Goal: Task Accomplishment & Management: Use online tool/utility

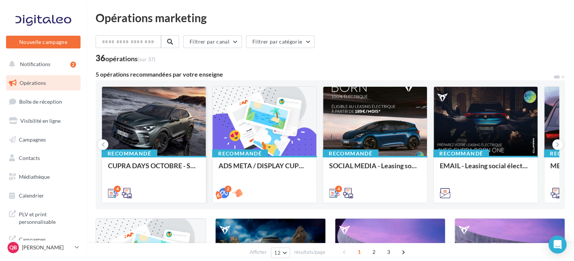
click at [153, 122] on div at bounding box center [154, 122] width 104 height 70
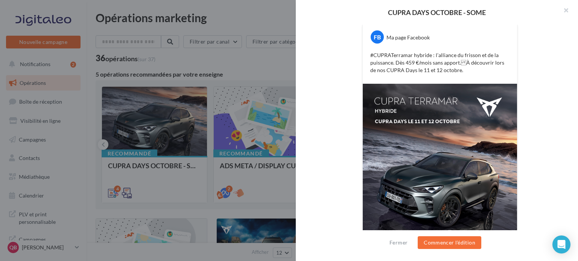
scroll to position [44, 0]
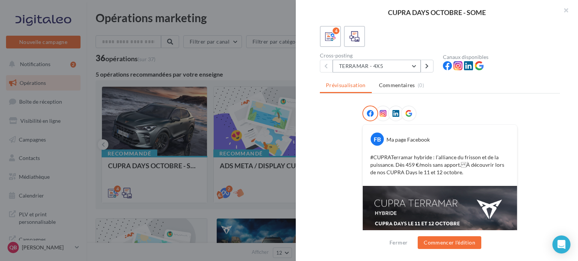
click at [399, 66] on button "TERRAMAR - 4X5" at bounding box center [376, 66] width 88 height 13
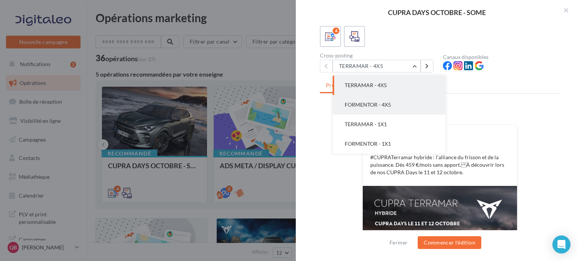
click at [404, 99] on button "FORMENTOR - 4X5" at bounding box center [388, 105] width 113 height 20
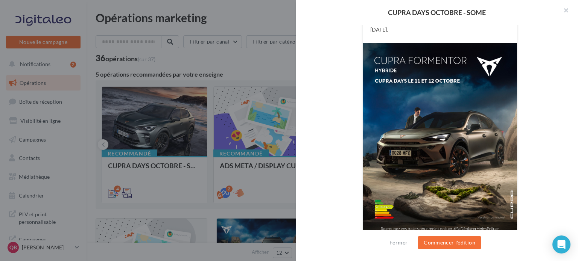
scroll to position [6, 0]
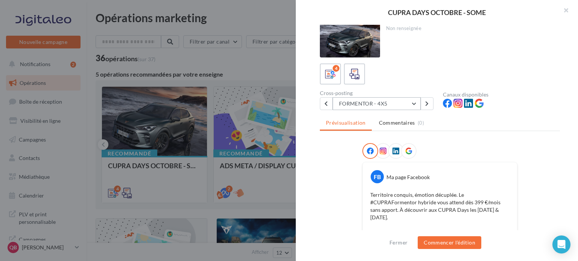
click at [385, 107] on button "FORMENTOR - 4X5" at bounding box center [376, 103] width 88 height 13
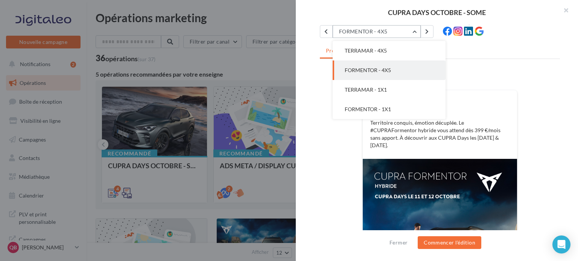
scroll to position [82, 0]
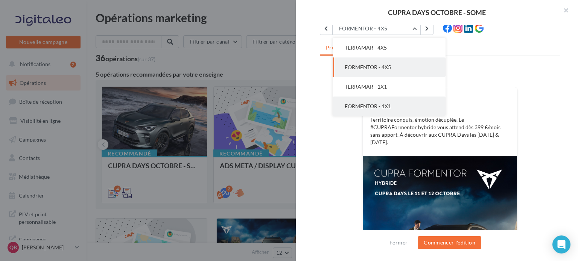
click at [364, 104] on span "FORMENTOR - 1X1" at bounding box center [367, 106] width 46 height 6
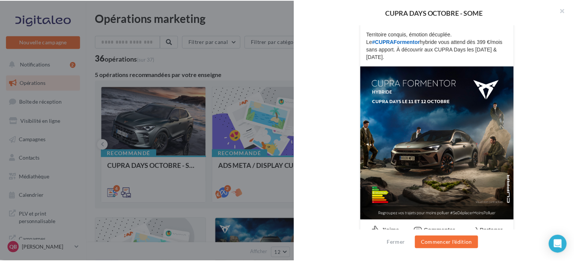
scroll to position [168, 0]
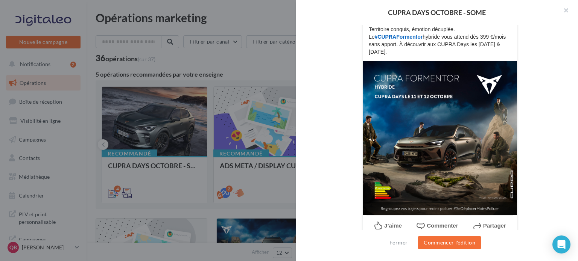
click at [174, 188] on div at bounding box center [289, 130] width 578 height 261
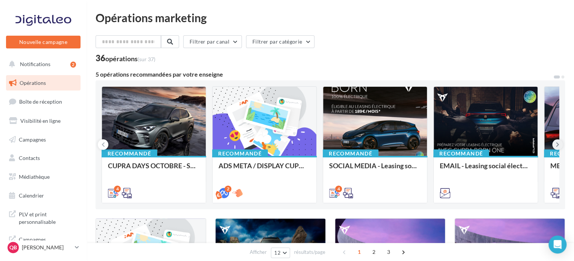
click at [558, 143] on icon at bounding box center [557, 145] width 3 height 8
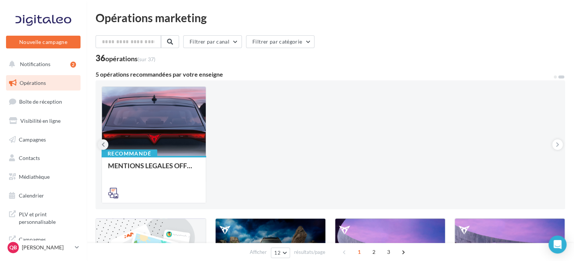
click at [101, 144] on button at bounding box center [103, 144] width 11 height 11
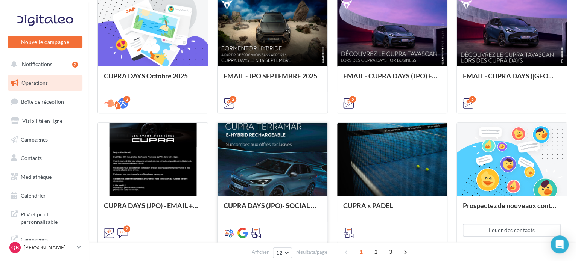
scroll to position [338, 0]
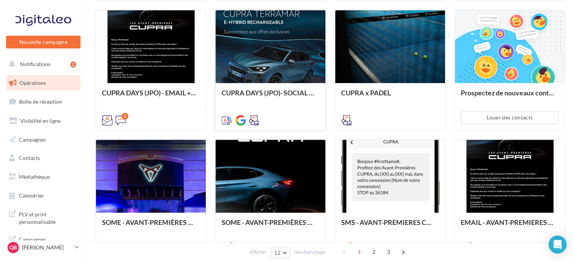
click at [276, 57] on div at bounding box center [270, 47] width 110 height 74
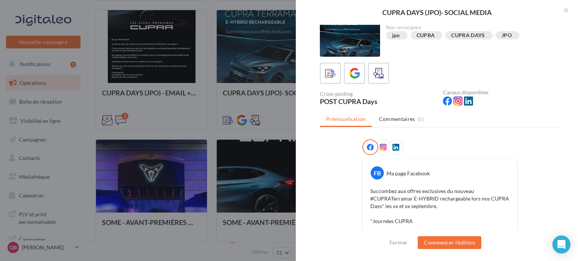
scroll to position [0, 0]
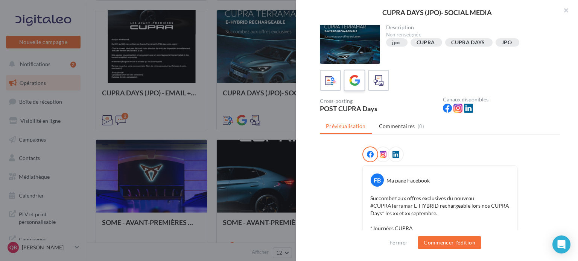
click at [350, 79] on icon at bounding box center [354, 80] width 11 height 11
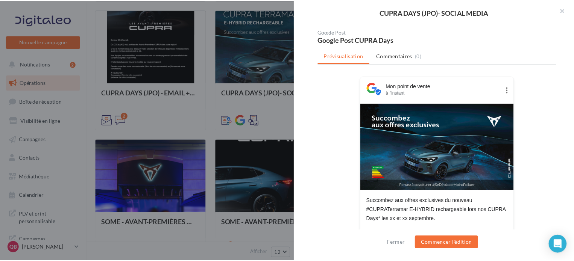
scroll to position [24, 0]
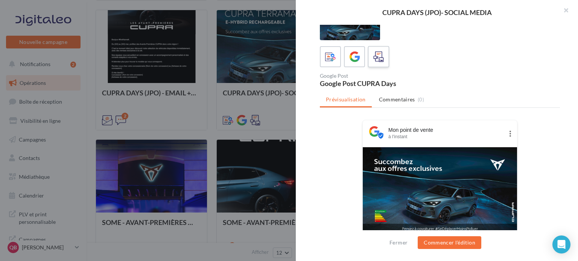
click at [371, 56] on div at bounding box center [378, 57] width 14 height 14
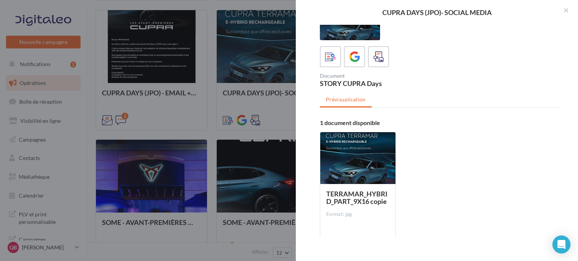
click at [270, 132] on div at bounding box center [289, 130] width 578 height 261
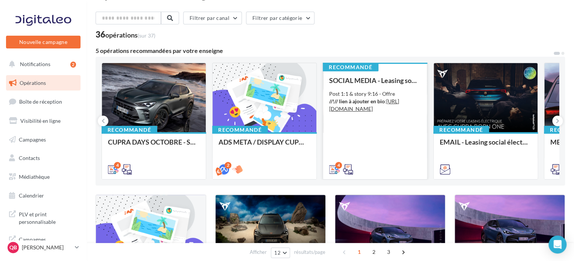
click at [371, 105] on div "Post 1:1 & story 9:16 - Offre //!// lien à ajouter en bio : [URL][DOMAIN_NAME]" at bounding box center [375, 101] width 92 height 23
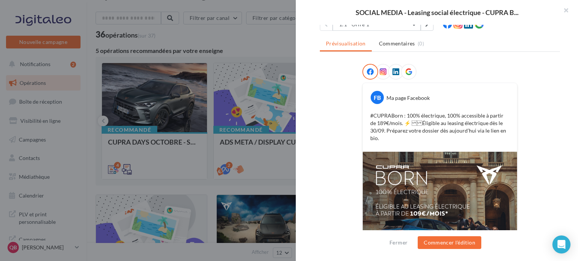
scroll to position [156, 0]
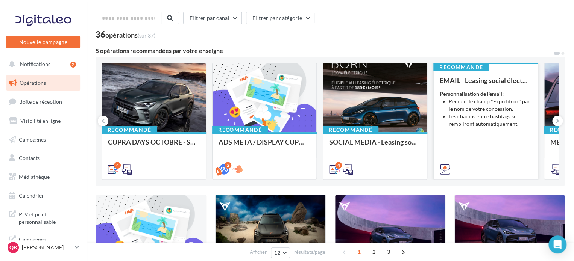
click at [489, 118] on li "Les champs entre hashtags se rempliront automatiquement." at bounding box center [490, 120] width 83 height 15
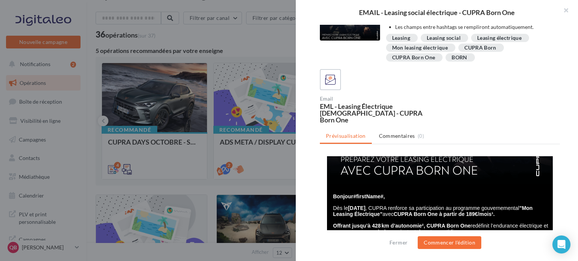
scroll to position [150, 0]
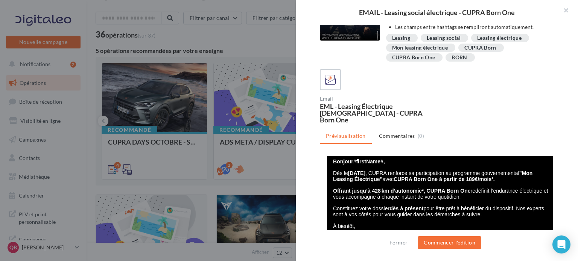
click at [239, 162] on div at bounding box center [289, 130] width 578 height 261
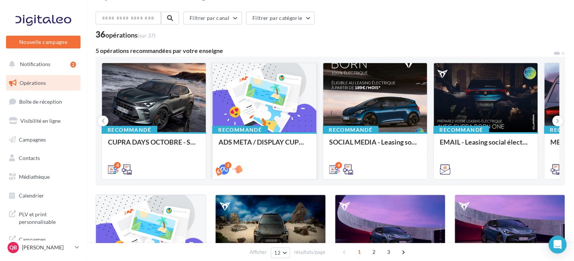
click at [291, 112] on div at bounding box center [264, 98] width 104 height 70
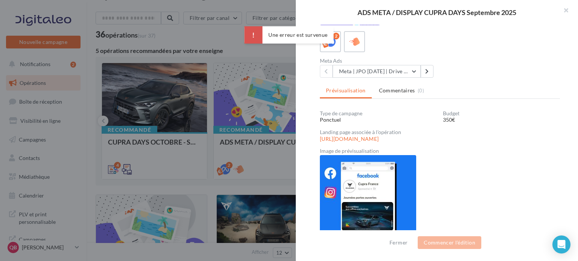
scroll to position [118, 0]
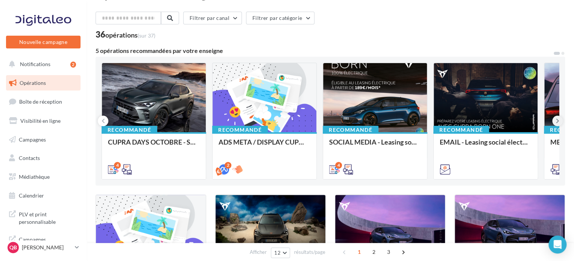
click at [556, 121] on icon at bounding box center [557, 121] width 3 height 8
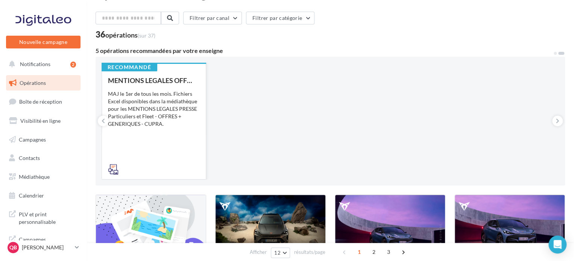
click at [133, 99] on div "MAJ le 1er de tous les mois. Fichiers Excel disponibles dans la médiathèque pou…" at bounding box center [154, 109] width 92 height 38
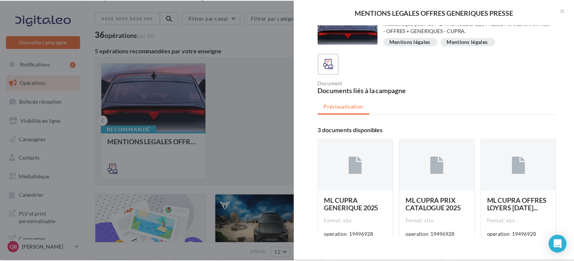
scroll to position [59, 0]
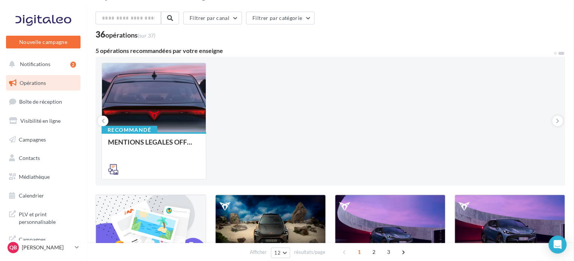
click at [105, 120] on button at bounding box center [103, 121] width 11 height 11
